Goal: Information Seeking & Learning: Find specific fact

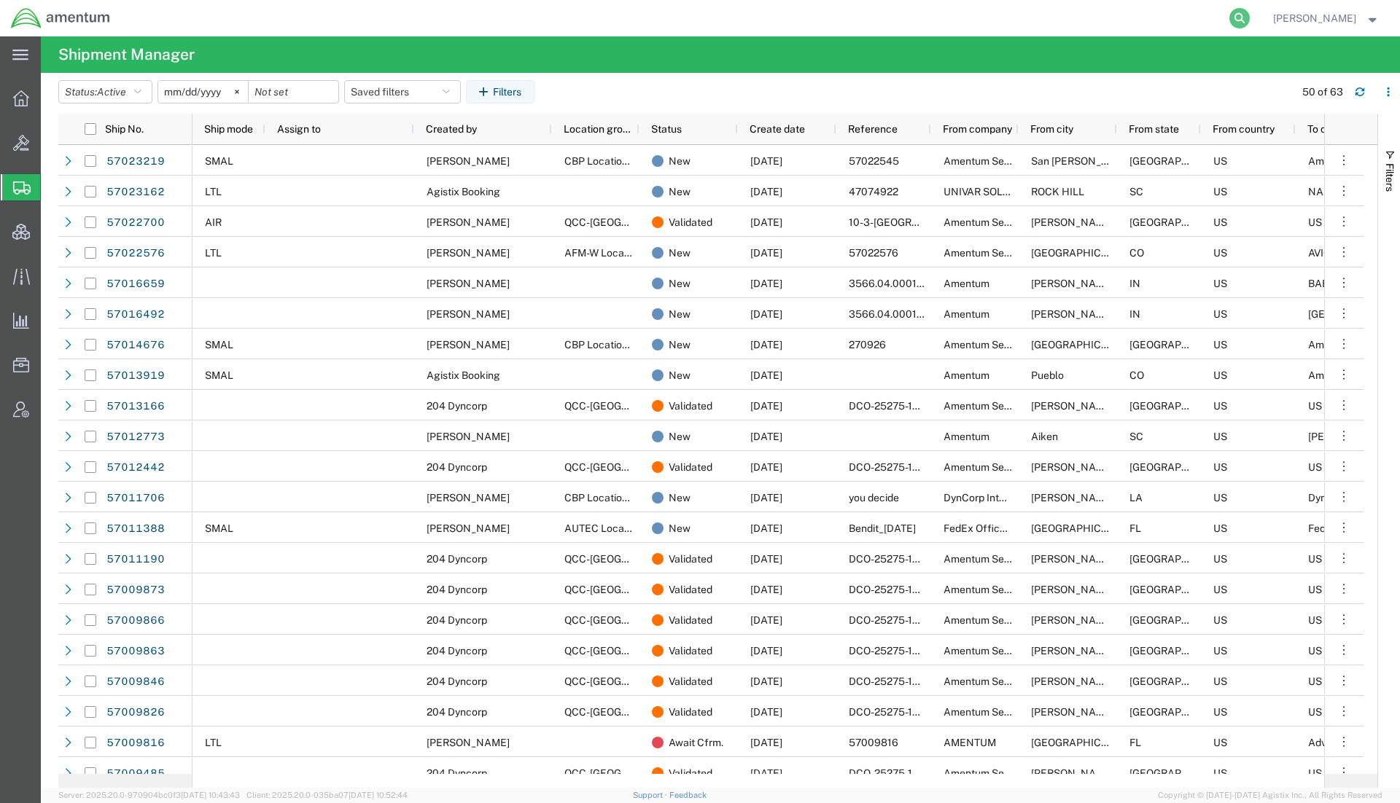
click at [1232, 19] on icon at bounding box center [1239, 18] width 20 height 20
click at [1094, 15] on input "search" at bounding box center [1007, 18] width 443 height 35
type input "57016659"
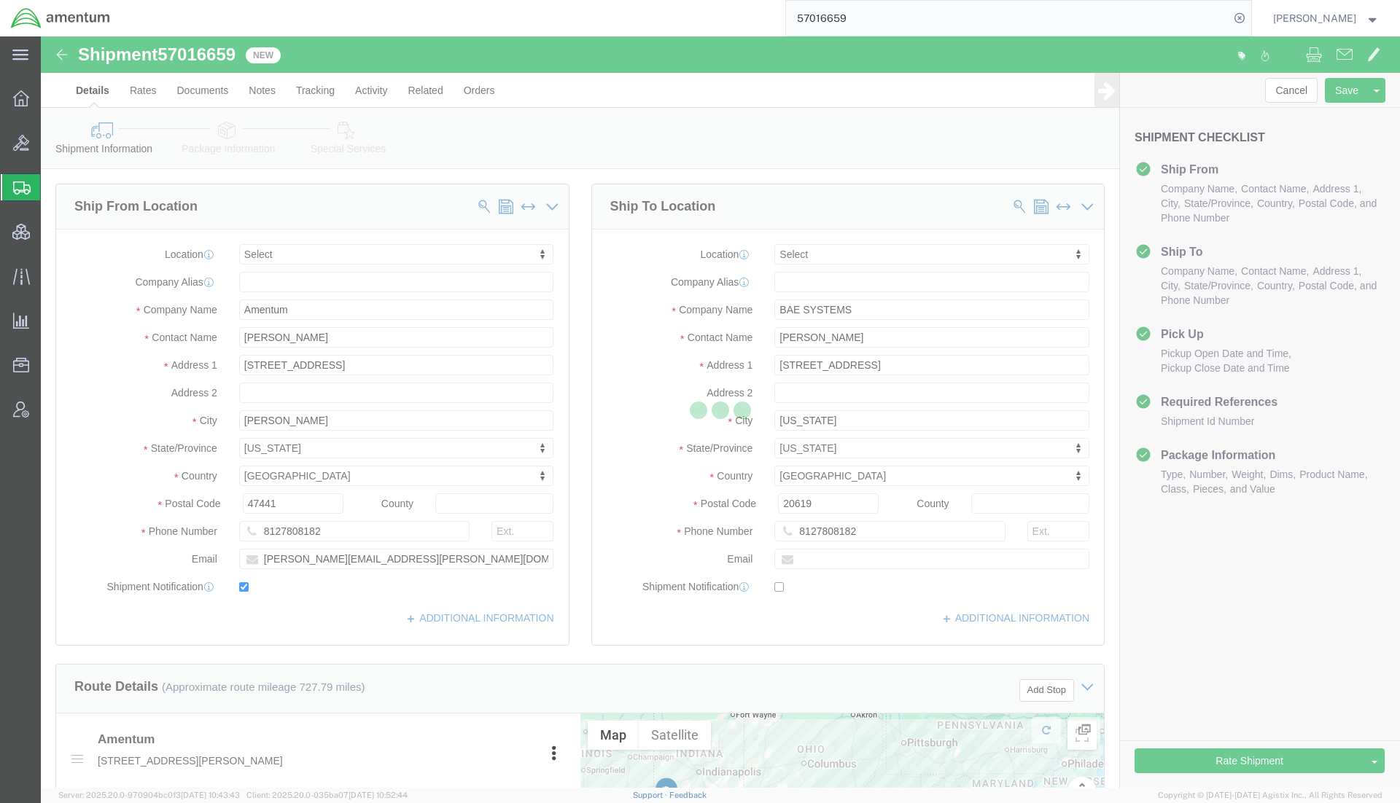
select select
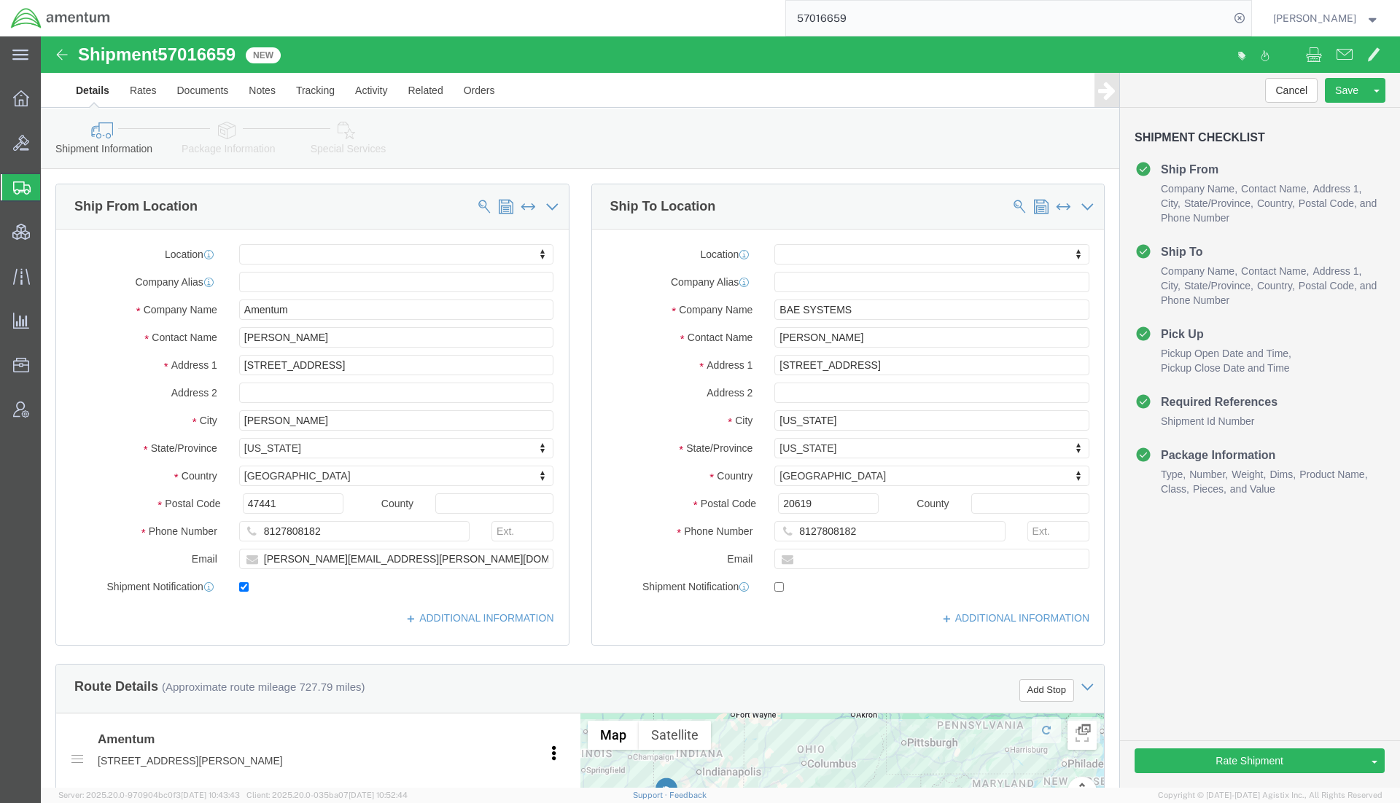
drag, startPoint x: 860, startPoint y: 17, endPoint x: 634, endPoint y: 30, distance: 226.4
click at [634, 30] on div "57016659" at bounding box center [686, 18] width 1130 height 36
click at [817, 24] on input "57016659" at bounding box center [1007, 18] width 443 height 35
drag, startPoint x: 824, startPoint y: 17, endPoint x: 1260, endPoint y: 4, distance: 436.2
click at [1260, 4] on nav "57016659 [PERSON_NAME]" at bounding box center [705, 18] width 1390 height 36
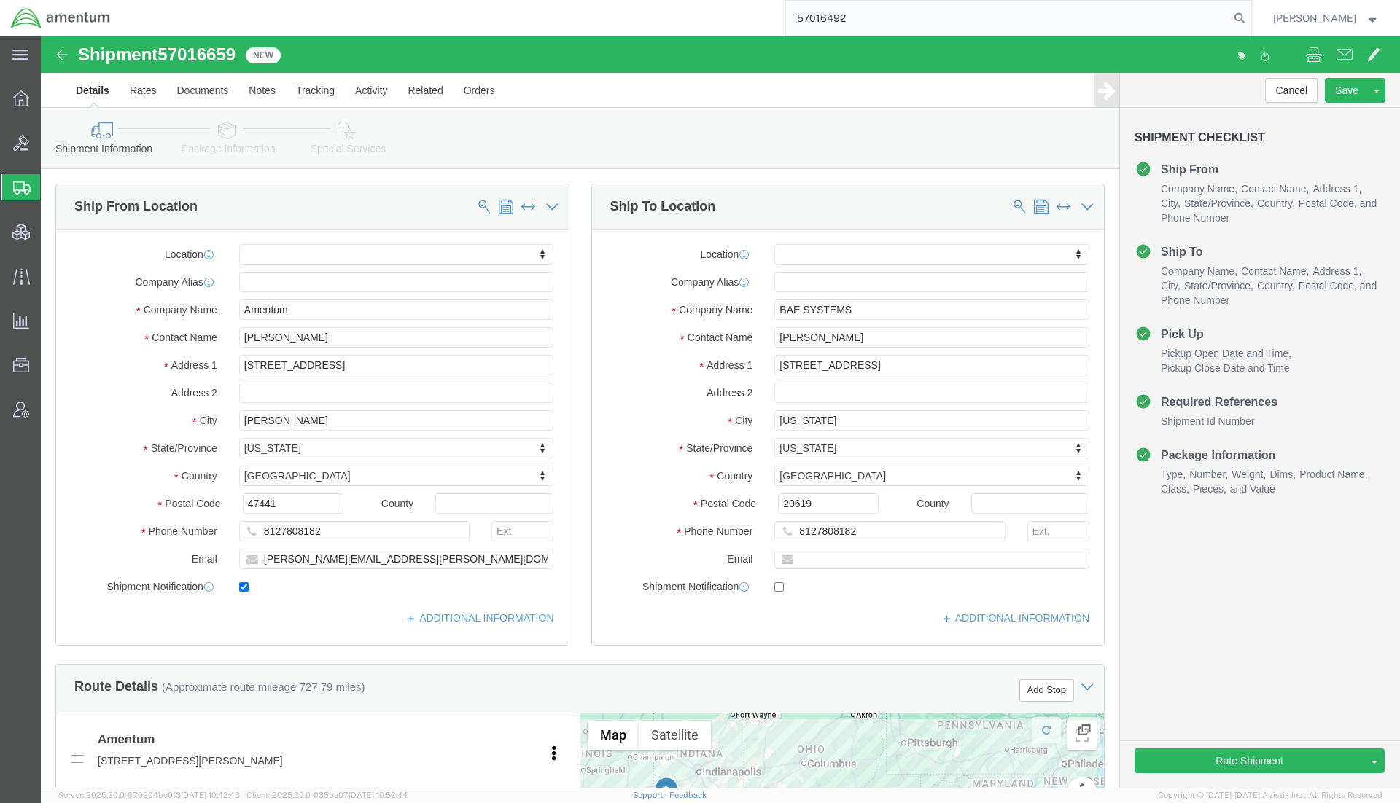
type input "57016492"
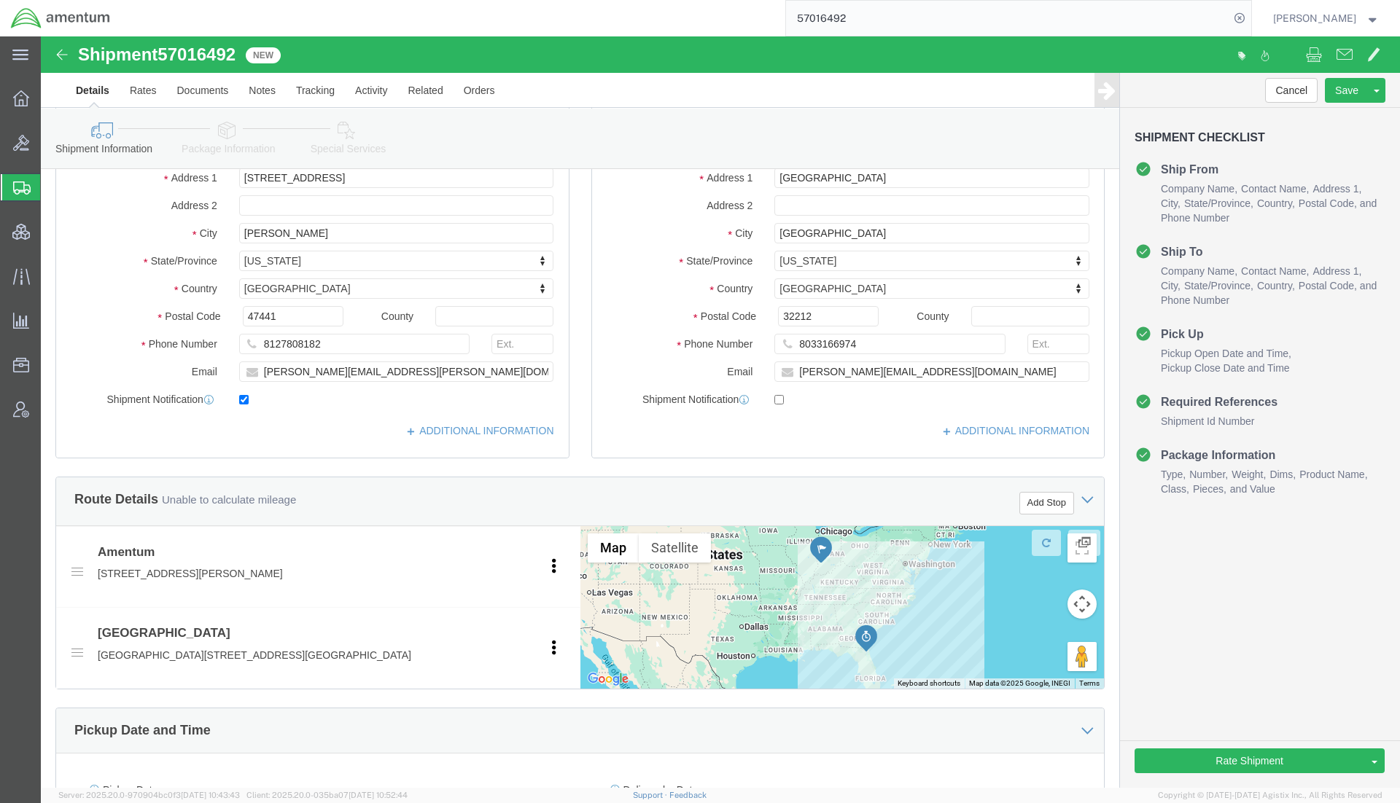
scroll to position [486, 0]
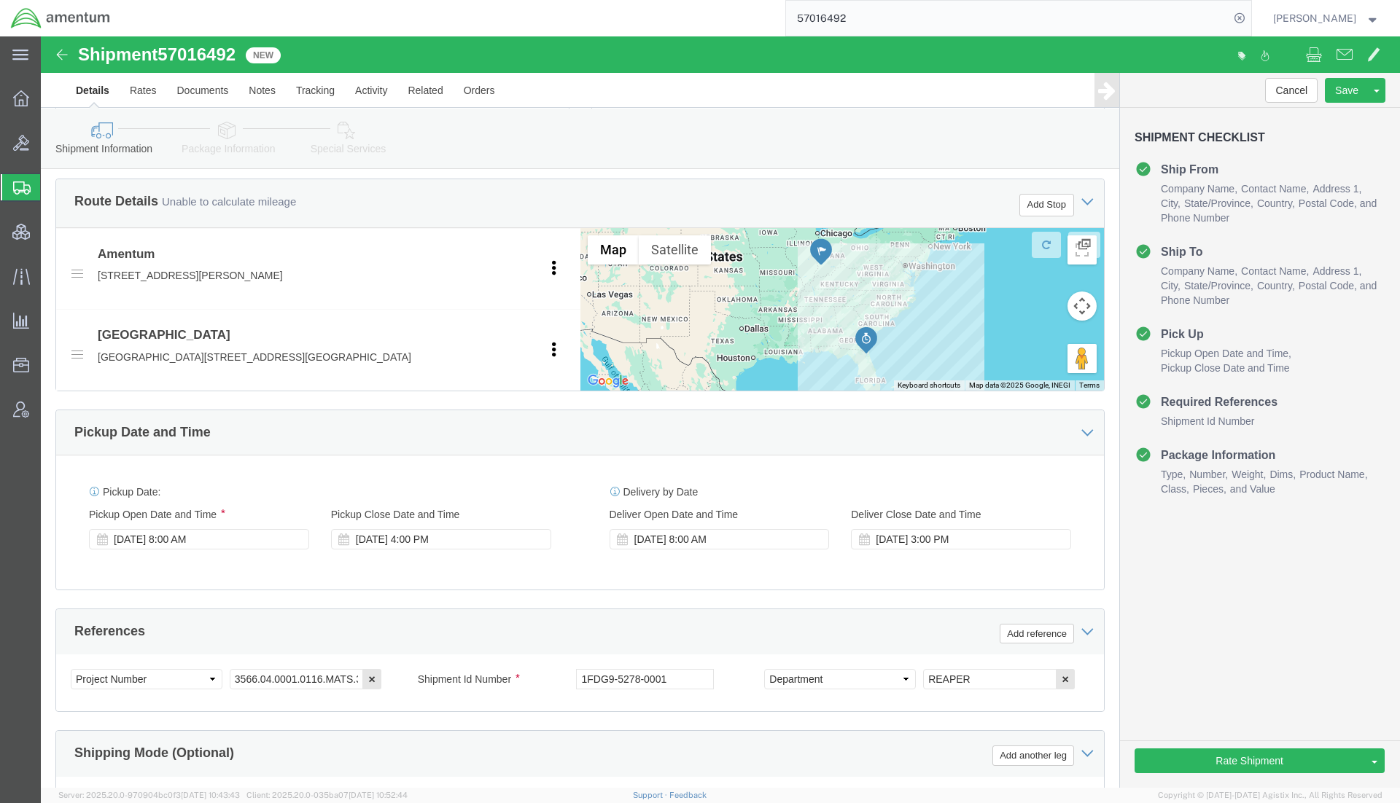
click at [15, 537] on div "main_menu Created with Sketch. Collapse Menu Overview Bids Shipments Shipment M…" at bounding box center [20, 419] width 41 height 767
click at [1234, 18] on icon at bounding box center [1239, 18] width 20 height 20
click at [50, 408] on span "Account Admin" at bounding box center [45, 409] width 10 height 29
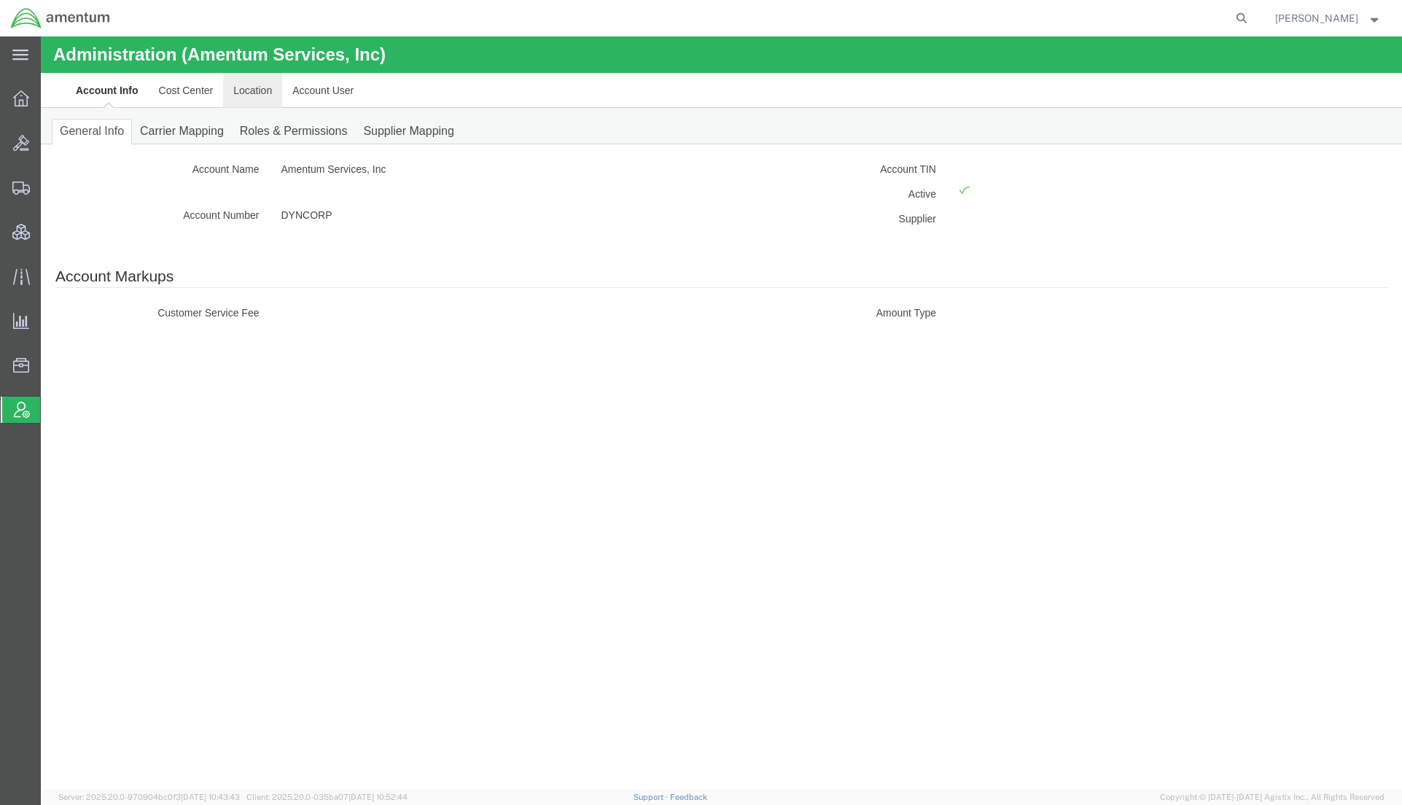
click at [265, 94] on link "Location" at bounding box center [252, 90] width 59 height 35
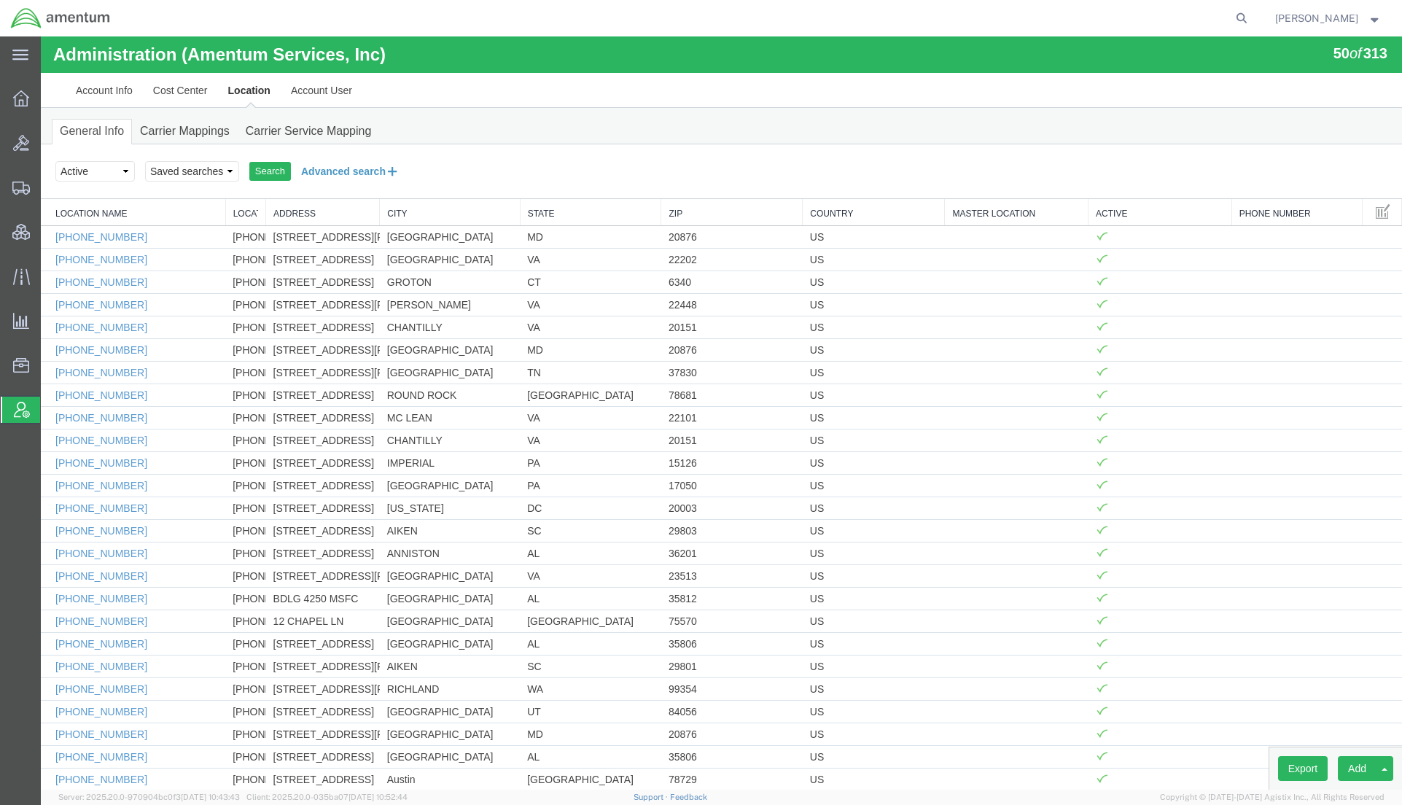
click at [346, 171] on button "Advanced search" at bounding box center [350, 171] width 119 height 25
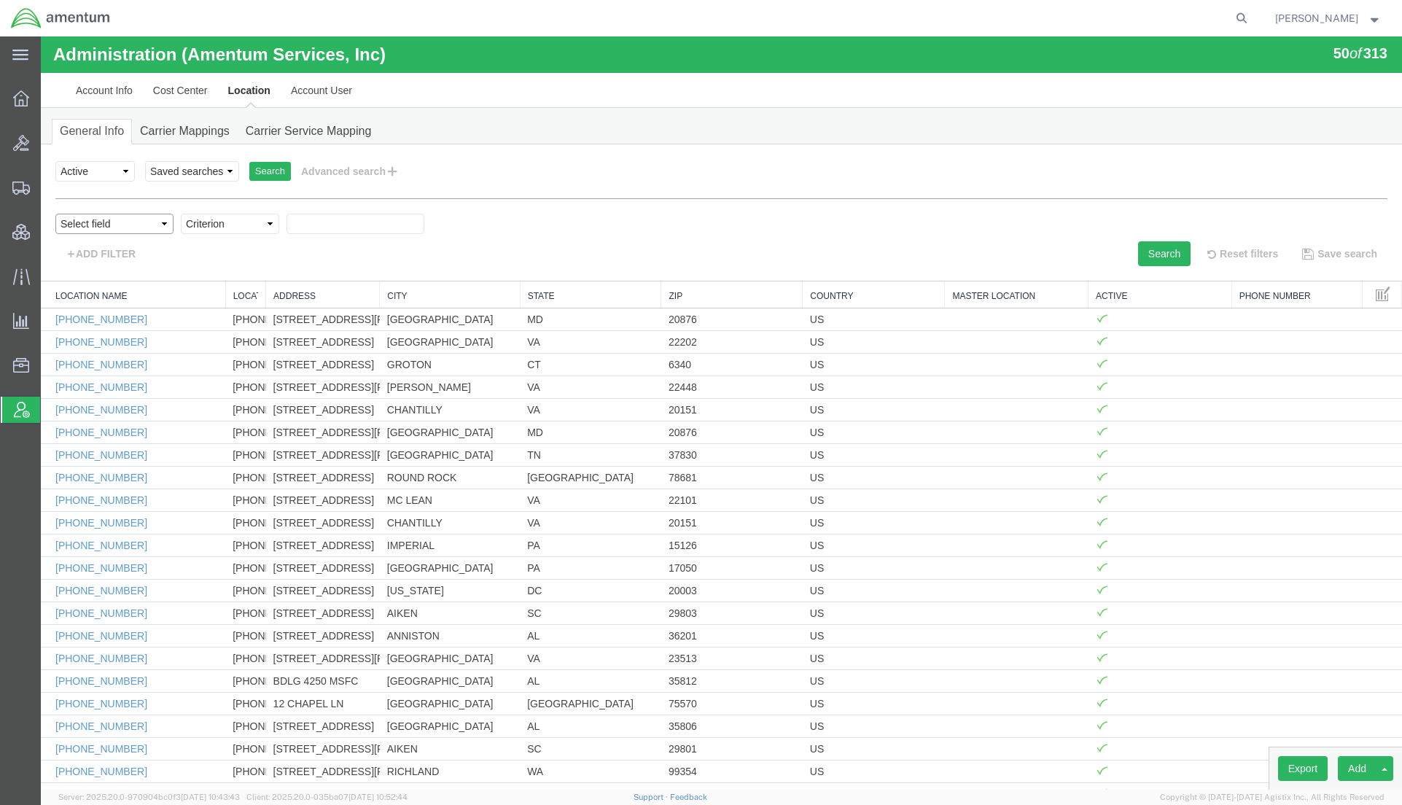
click at [153, 217] on select "Select field Address [GEOGRAPHIC_DATA] Location Name Location Num Master Locati…" at bounding box center [114, 224] width 118 height 20
select select "city"
click at [55, 214] on select "Select field Address [GEOGRAPHIC_DATA] Location Name Location Num Master Locati…" at bounding box center [114, 224] width 118 height 20
click at [222, 235] on div "Select field Address [GEOGRAPHIC_DATA] Location Name Location Num Master Locati…" at bounding box center [721, 228] width 1332 height 28
click at [229, 228] on select "Criterion contains does not contain is is blank is not blank starts with" at bounding box center [230, 224] width 98 height 20
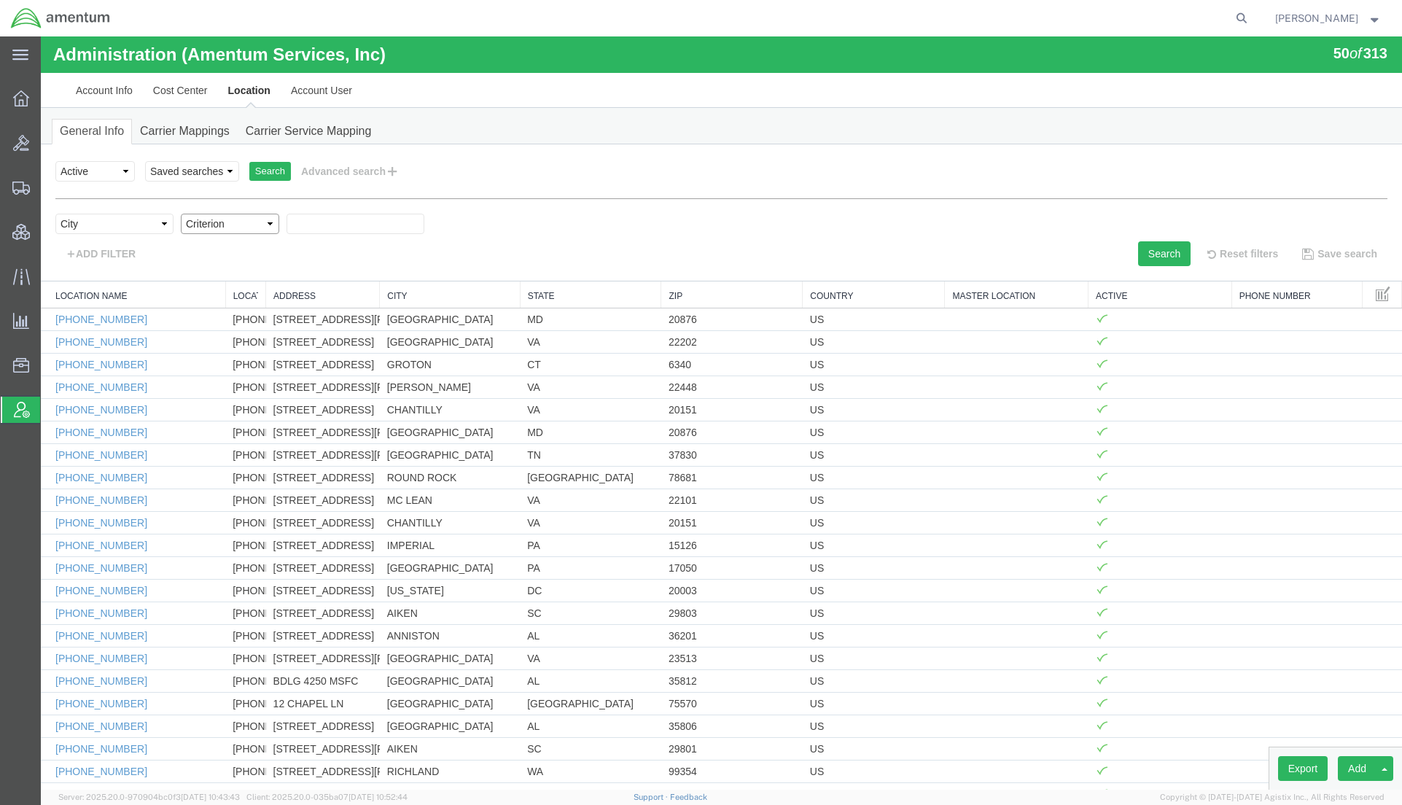
select select "contains"
click at [181, 214] on select "Criterion contains does not contain is is blank is not blank starts with" at bounding box center [230, 224] width 98 height 20
click at [341, 230] on input "text" at bounding box center [356, 224] width 138 height 20
type input "[MEDICAL_DATA]"
click at [1167, 259] on button "Search" at bounding box center [1164, 253] width 52 height 25
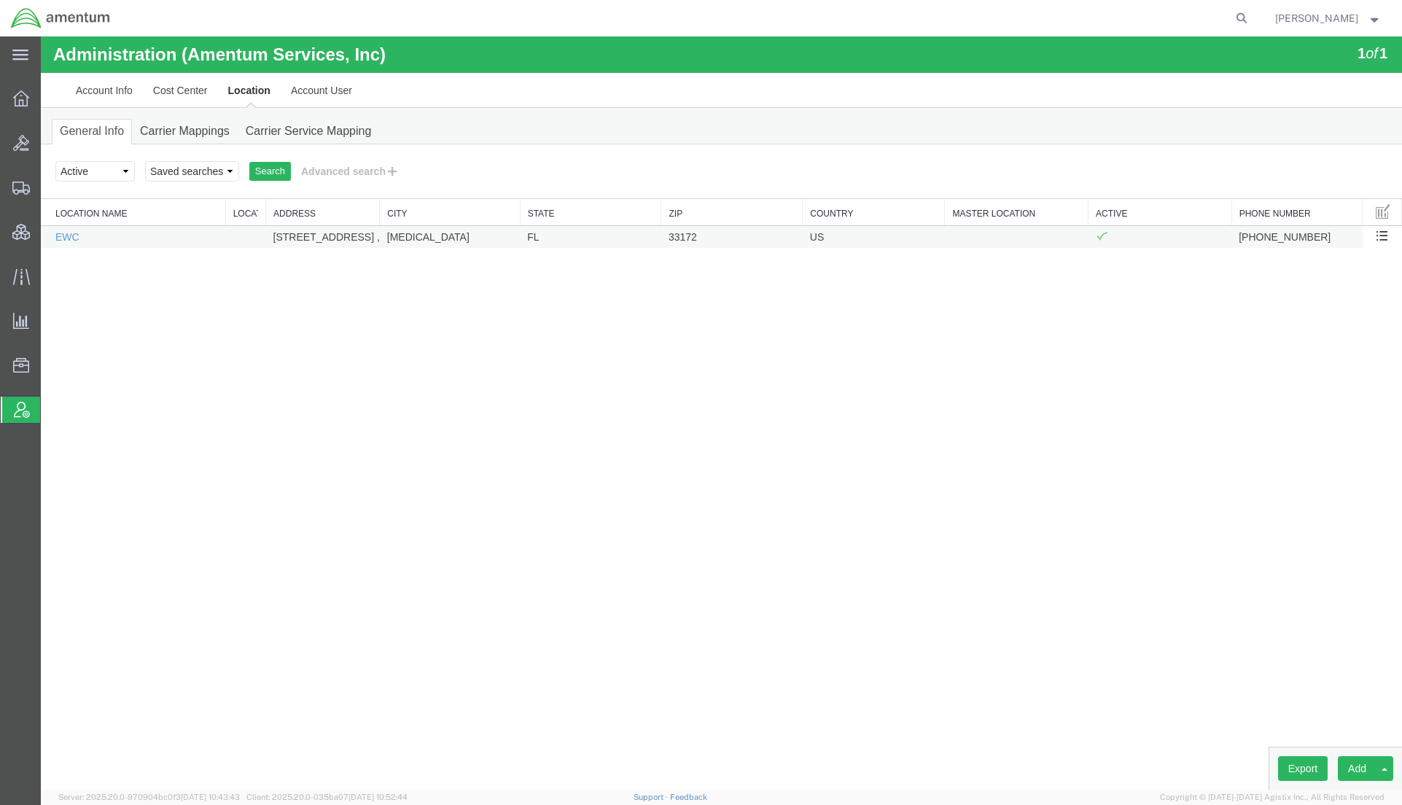
click at [79, 235] on td "EWC" at bounding box center [133, 236] width 184 height 23
click at [71, 238] on link "EWC" at bounding box center [67, 237] width 24 height 12
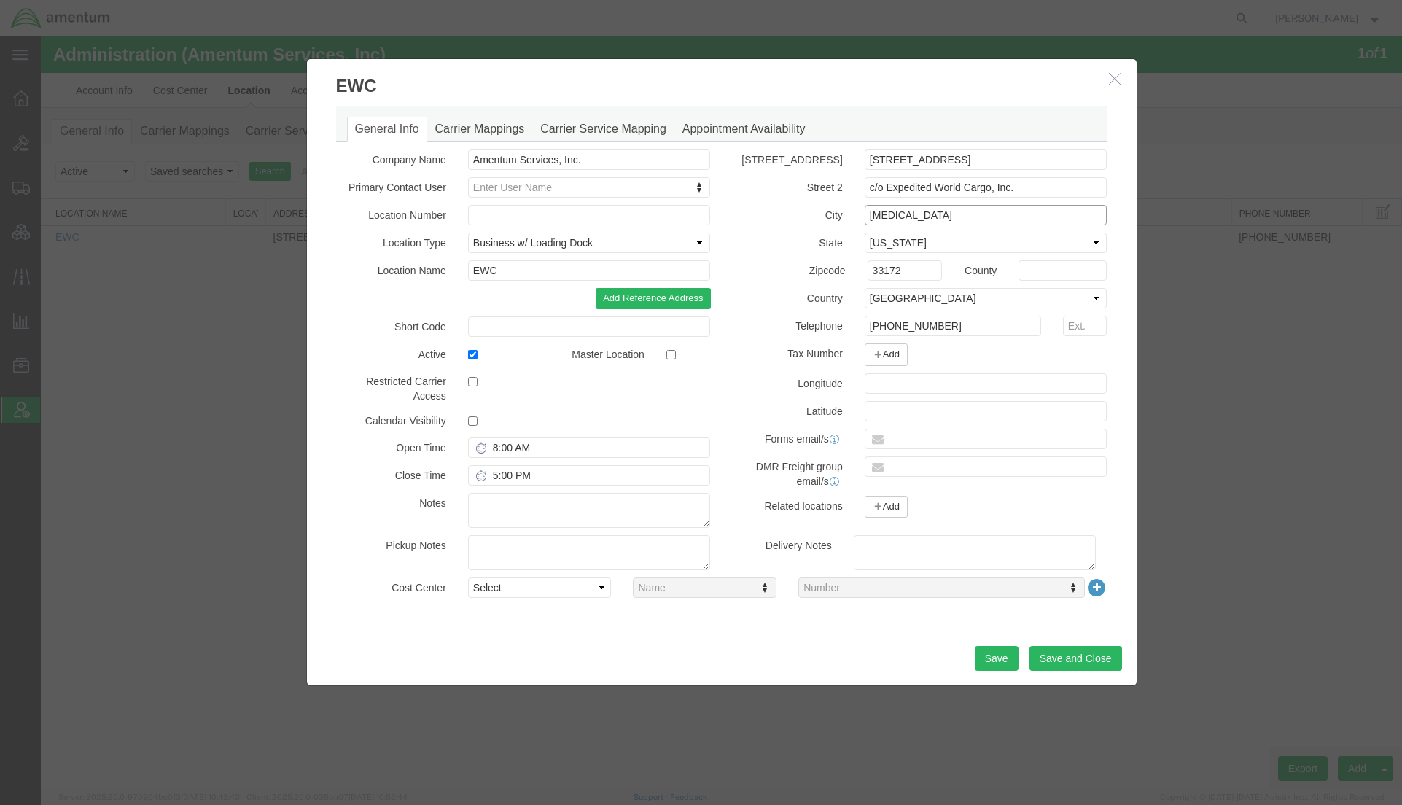
drag, startPoint x: 976, startPoint y: 214, endPoint x: 561, endPoint y: 156, distance: 419.7
click at [561, 156] on div "Company Name Amentum Services, Inc. Primary Contact User Enter User Name Locati…" at bounding box center [721, 342] width 793 height 386
click at [1110, 82] on icon "button" at bounding box center [1115, 78] width 12 height 12
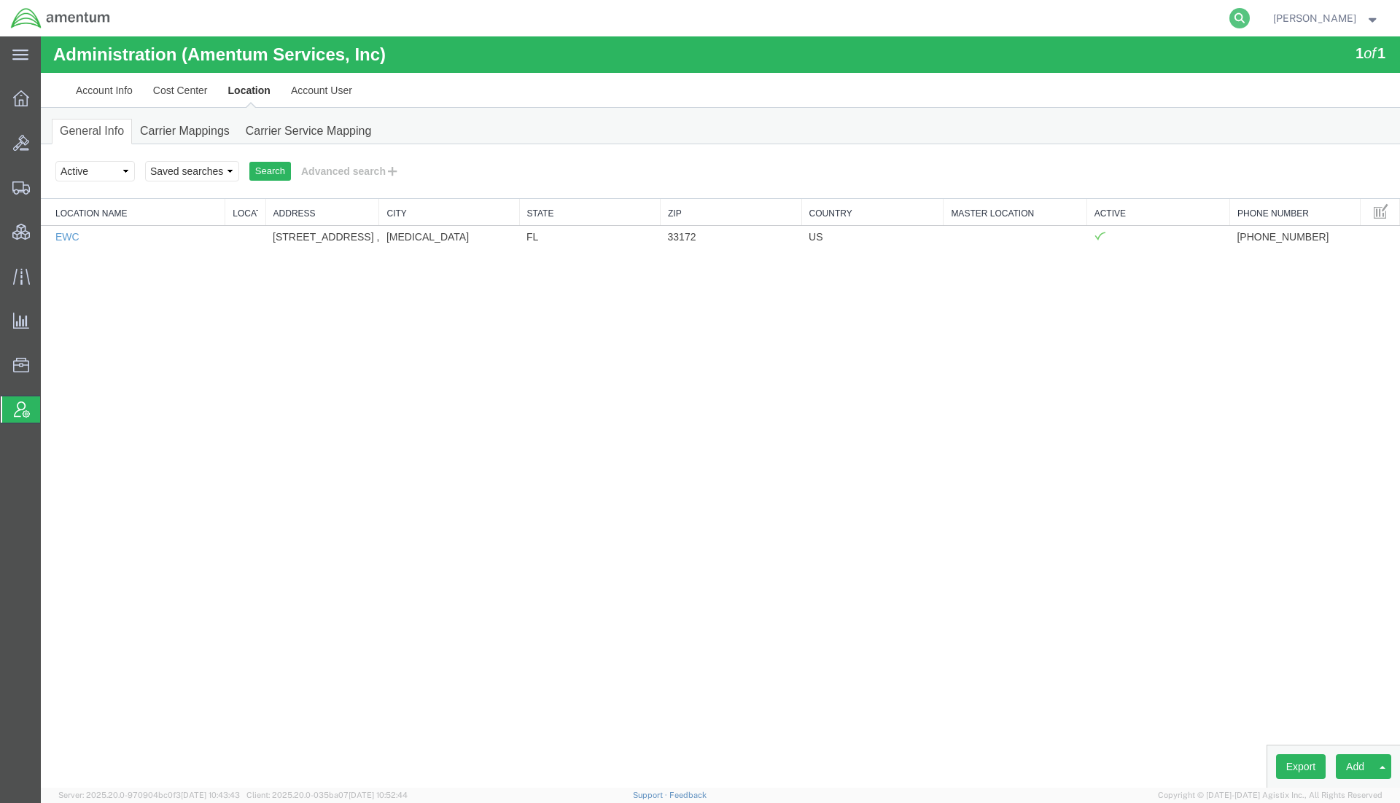
click at [1244, 16] on icon at bounding box center [1239, 18] width 20 height 20
click at [1087, 27] on input "search" at bounding box center [1007, 18] width 443 height 35
click at [50, 190] on span "Shipments" at bounding box center [45, 187] width 10 height 29
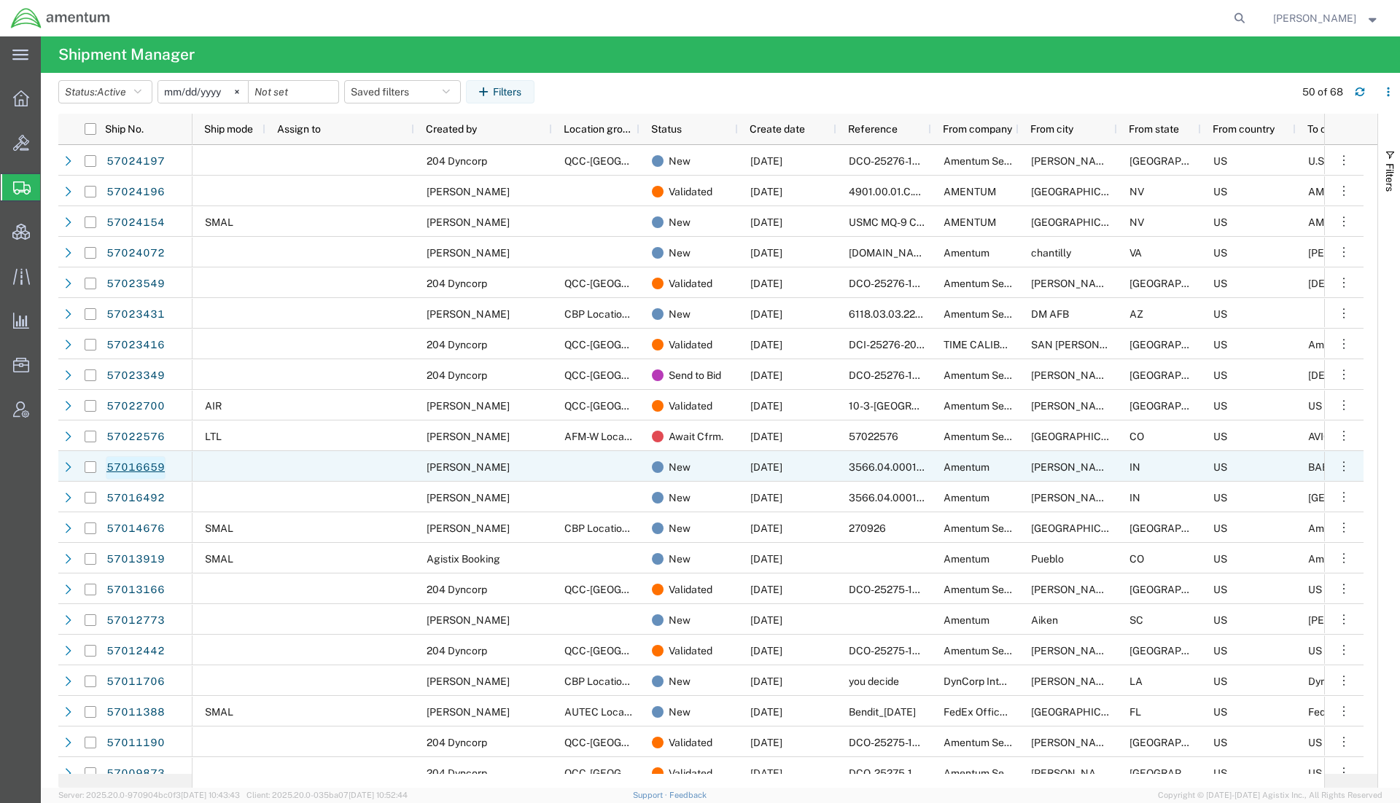
click at [121, 467] on link "57016659" at bounding box center [136, 467] width 60 height 23
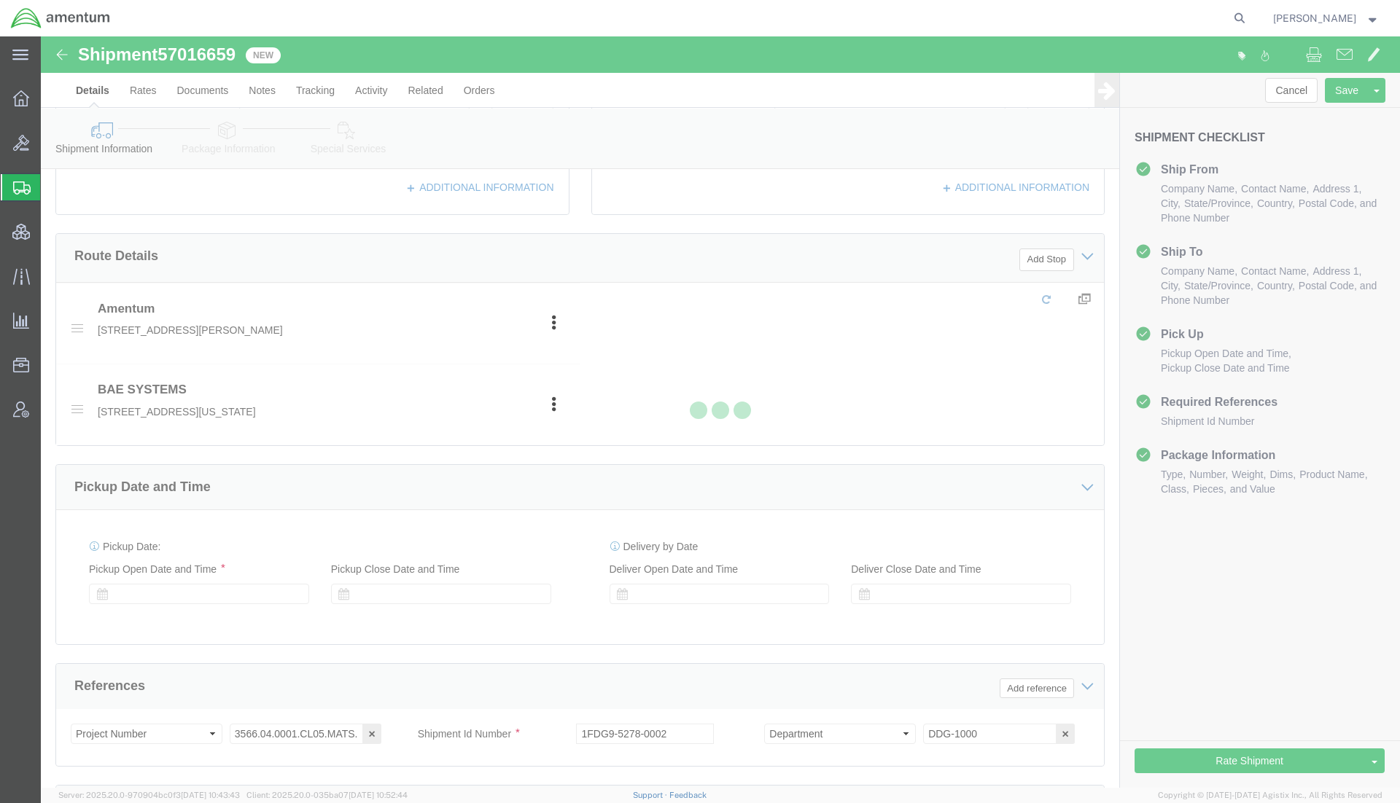
scroll to position [738, 0]
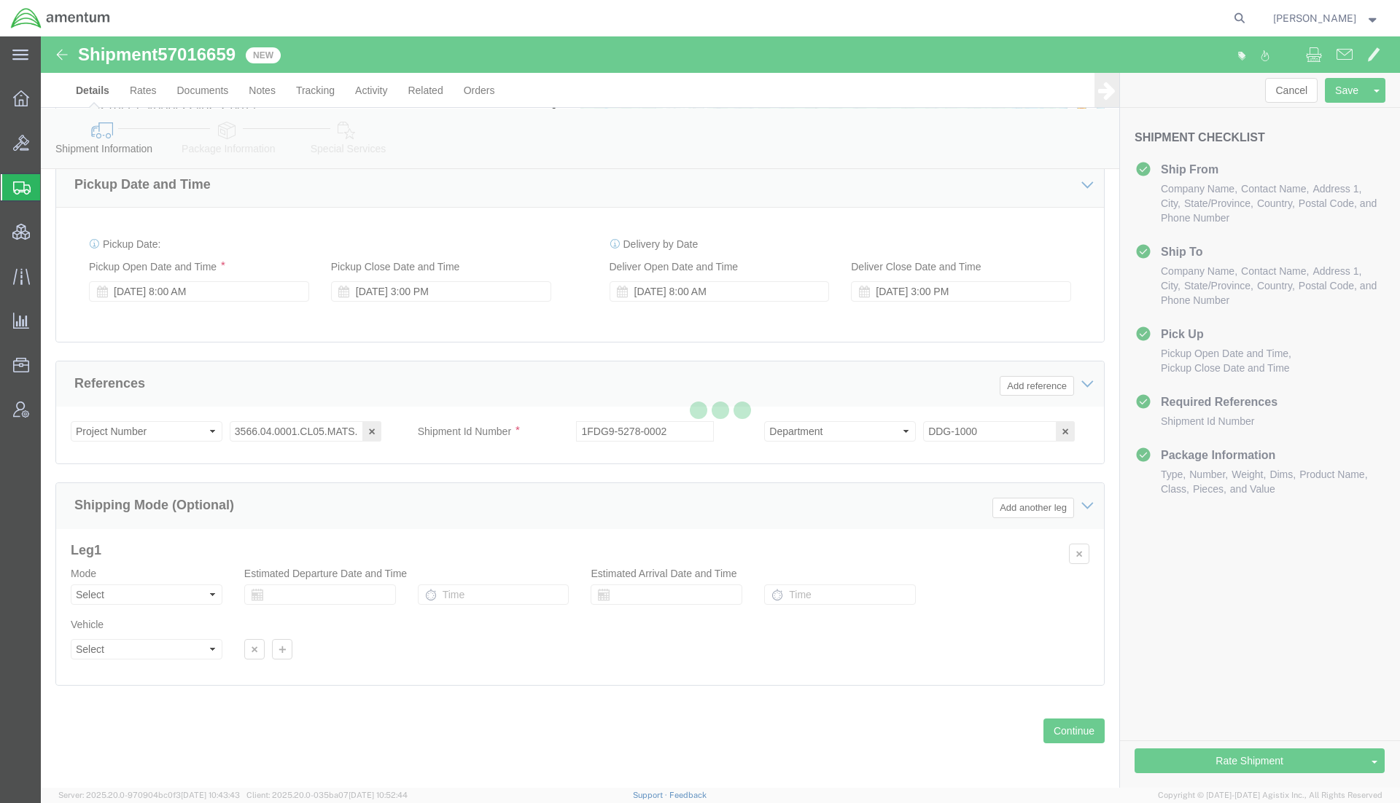
select select
